Goal: Task Accomplishment & Management: Manage account settings

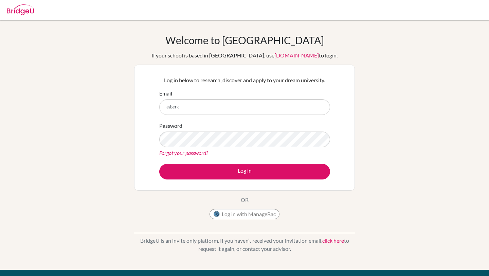
type input "[EMAIL_ADDRESS][DOMAIN_NAME]"
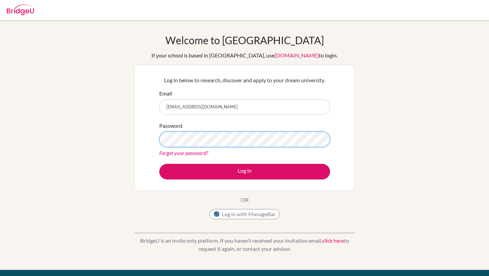
click at [159, 164] on button "Log in" at bounding box center [244, 172] width 171 height 16
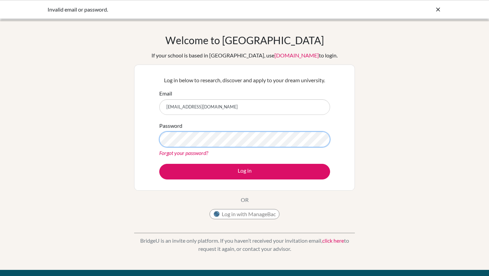
click at [159, 164] on button "Log in" at bounding box center [244, 172] width 171 height 16
click at [200, 154] on link "Forgot your password?" at bounding box center [183, 152] width 49 height 6
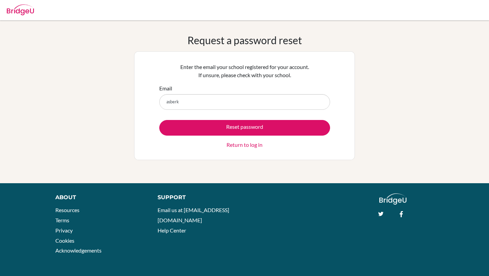
type input "[EMAIL_ADDRESS][DOMAIN_NAME]"
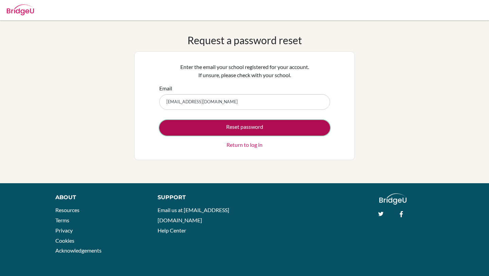
click at [238, 127] on button "Reset password" at bounding box center [244, 128] width 171 height 16
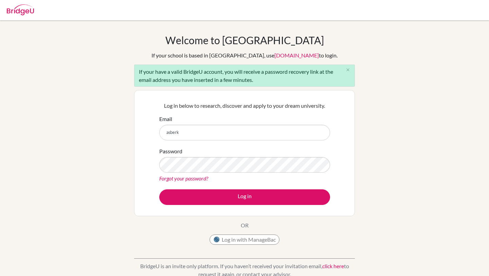
type input "[EMAIL_ADDRESS][DOMAIN_NAME]"
click at [209, 155] on div "Password Forgot your password?" at bounding box center [244, 164] width 171 height 35
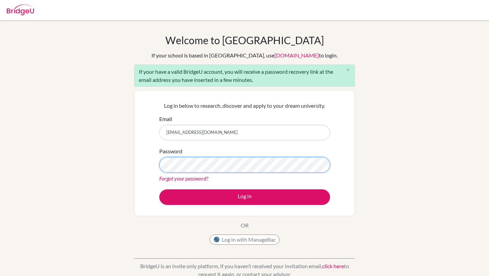
click at [159, 189] on button "Log in" at bounding box center [244, 197] width 171 height 16
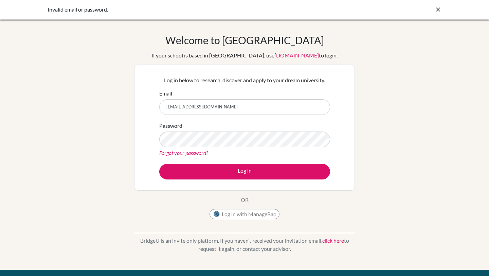
click at [261, 110] on input "[EMAIL_ADDRESS][DOMAIN_NAME]" at bounding box center [244, 107] width 171 height 16
type input "[EMAIL_ADDRESS][DOMAIN_NAME]"
click at [439, 12] on icon at bounding box center [437, 9] width 7 height 7
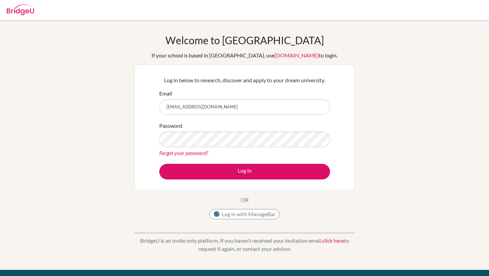
click at [224, 130] on div "Password Forgot your password?" at bounding box center [244, 138] width 171 height 35
click at [159, 164] on button "Log in" at bounding box center [244, 172] width 171 height 16
